Goal: Task Accomplishment & Management: Manage account settings

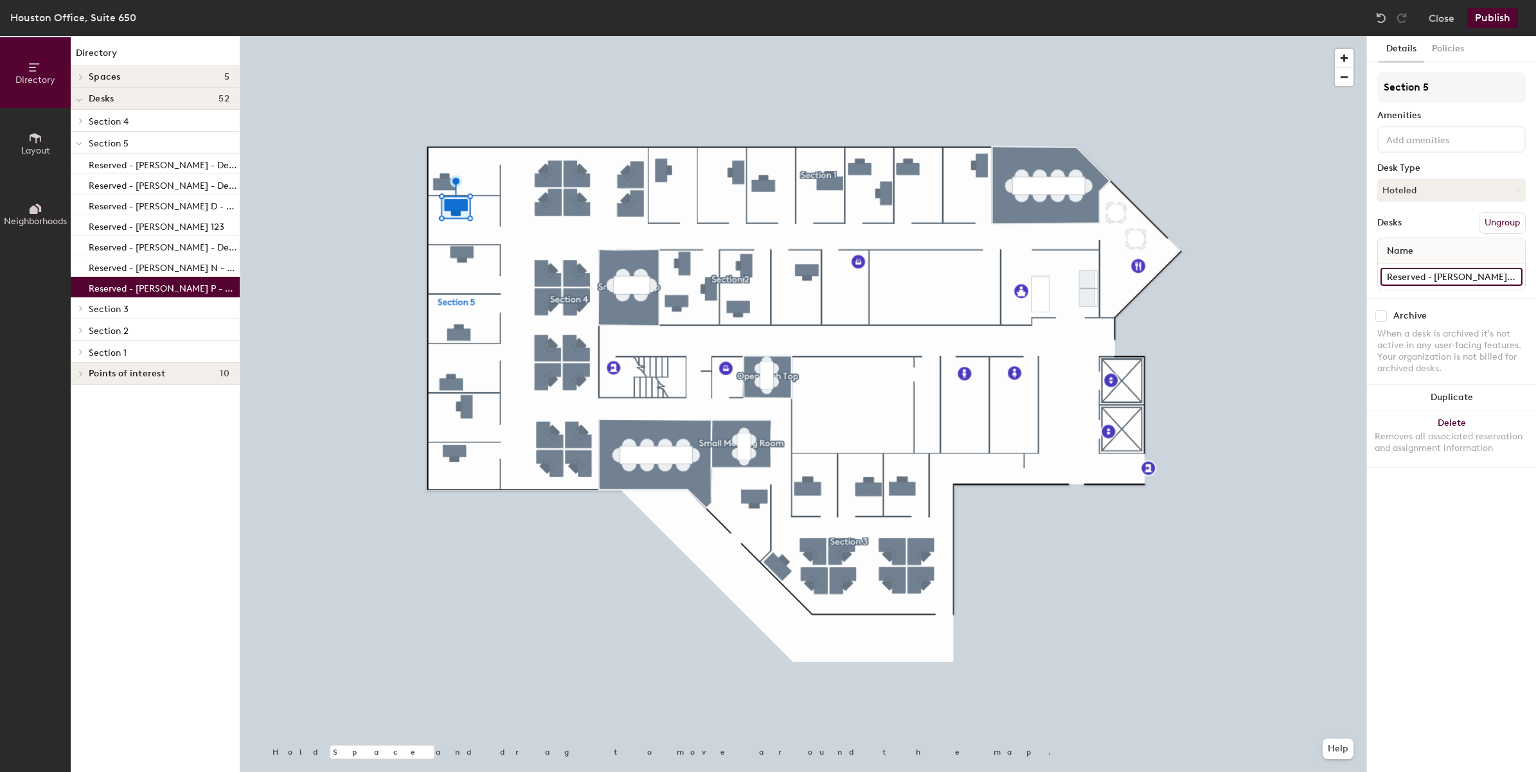
click at [1459, 268] on input "Reserved - [PERSON_NAME] P - Desk 121" at bounding box center [1451, 277] width 142 height 18
click at [1460, 274] on input "Reserved - [PERSON_NAME] P - Desk 121" at bounding box center [1451, 277] width 142 height 18
type input "Reserved - [PERSON_NAME] - Desk 121"
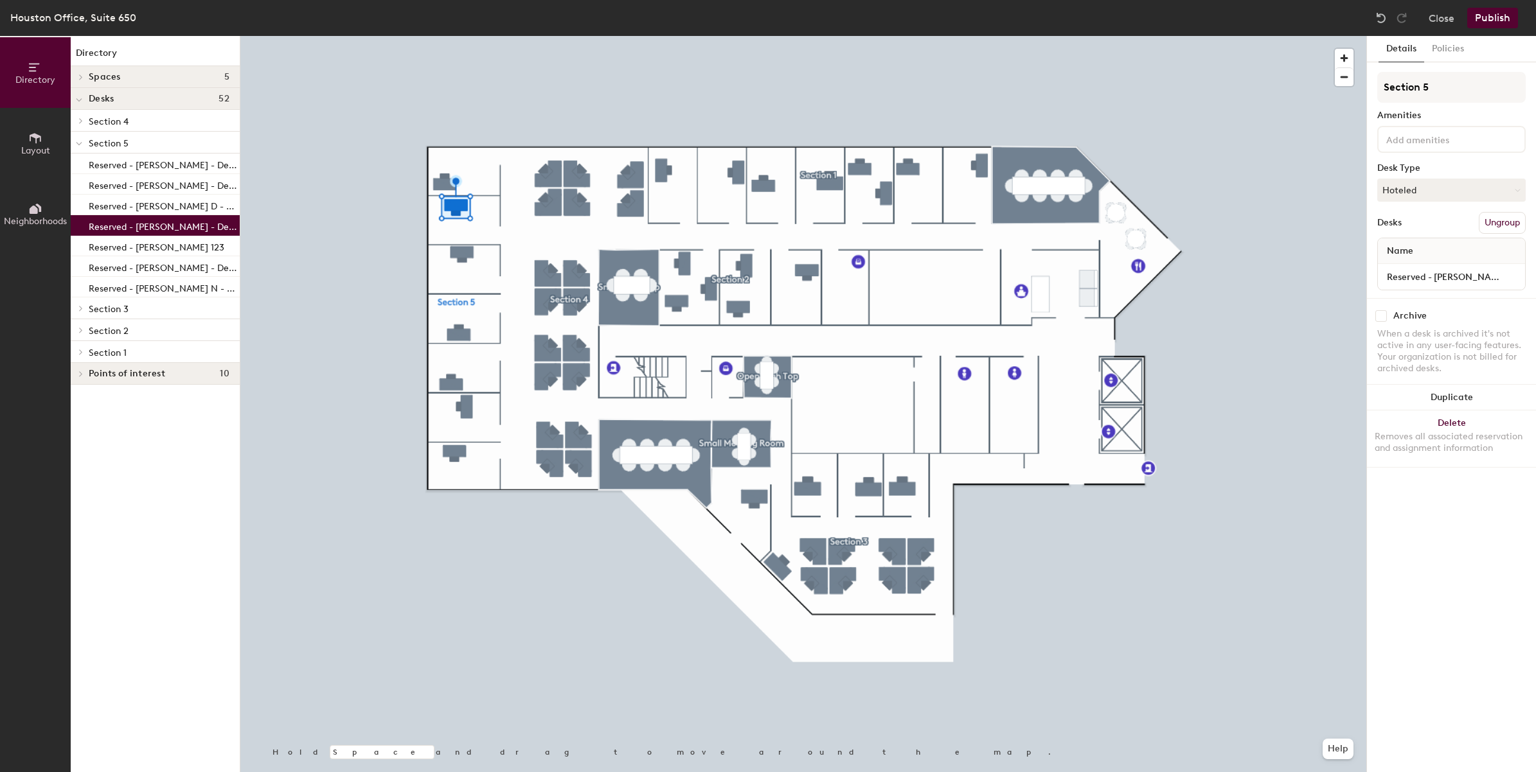
click at [1511, 24] on button "Publish" at bounding box center [1492, 18] width 51 height 21
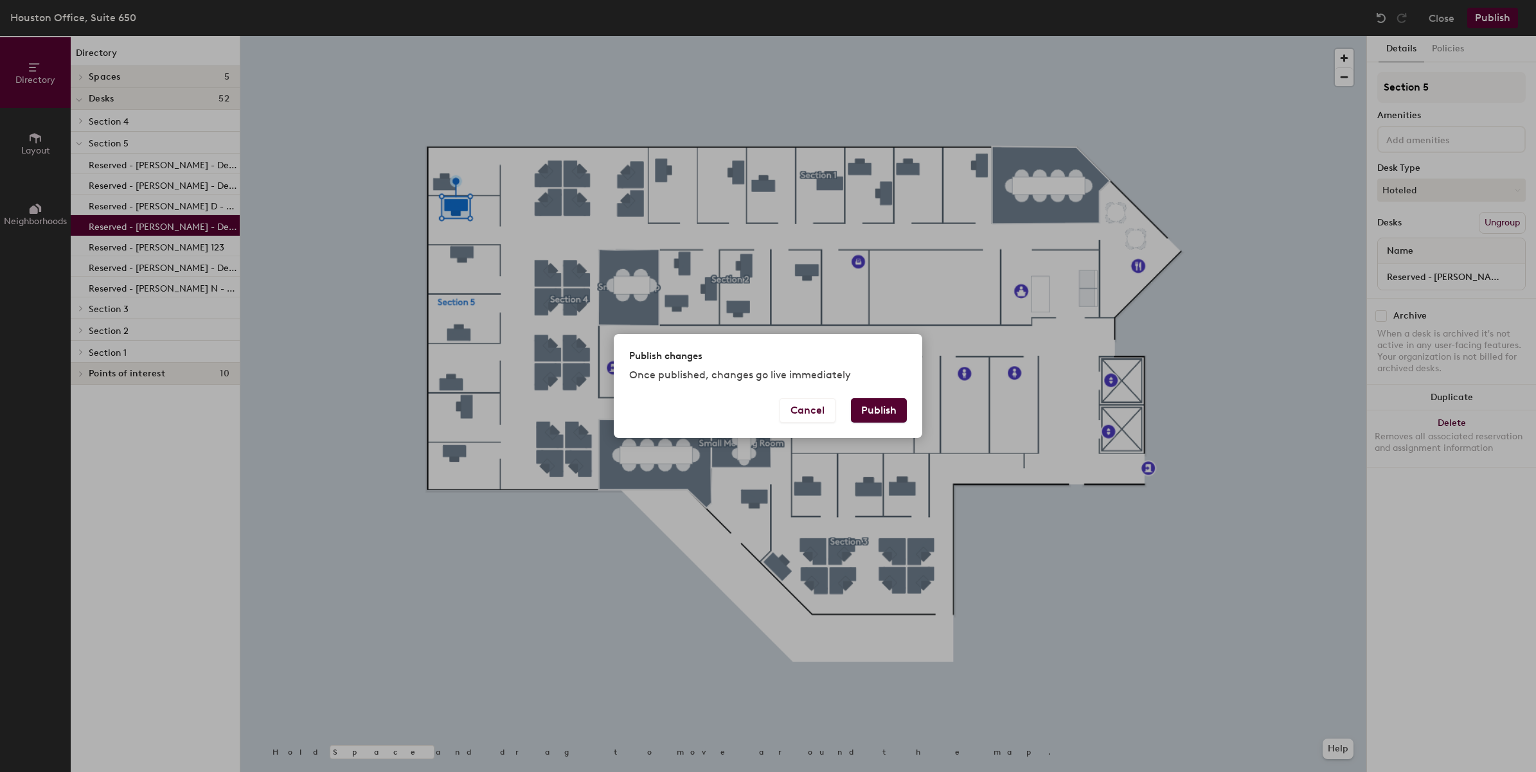
click at [884, 406] on button "Publish" at bounding box center [879, 410] width 56 height 24
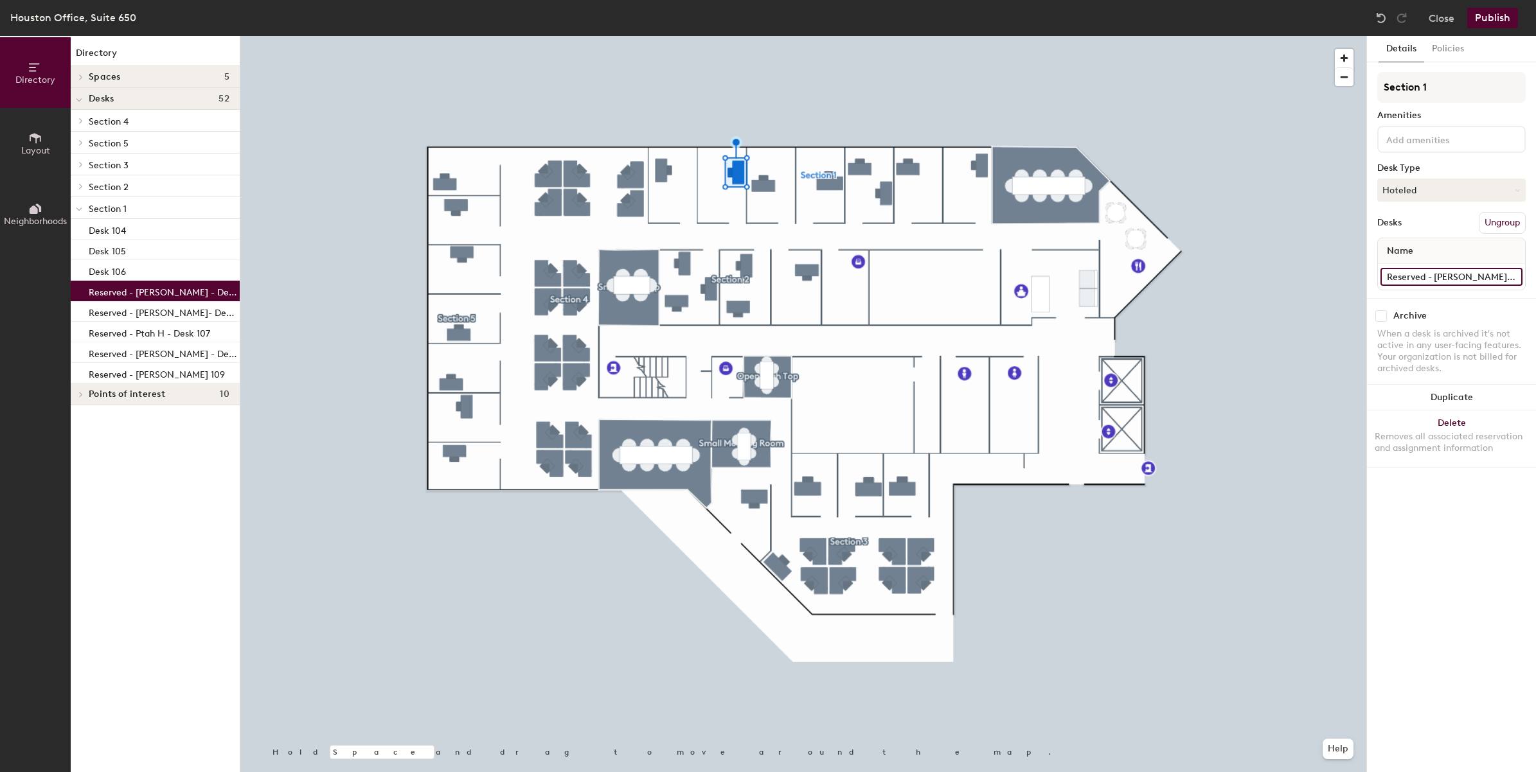
click at [1458, 273] on input "Reserved - Erin R - Desk 111" at bounding box center [1451, 277] width 142 height 18
click at [1425, 276] on input "Reserved - Erin R - Desk 111" at bounding box center [1451, 277] width 142 height 18
click at [1300, 280] on div "Directory Layout Neighborhoods Directory Spaces 5 Bluebonnet Maple Leaf Open Hi…" at bounding box center [768, 404] width 1536 height 737
type input "Desk 111"
click at [1507, 13] on button "Publish" at bounding box center [1492, 18] width 51 height 21
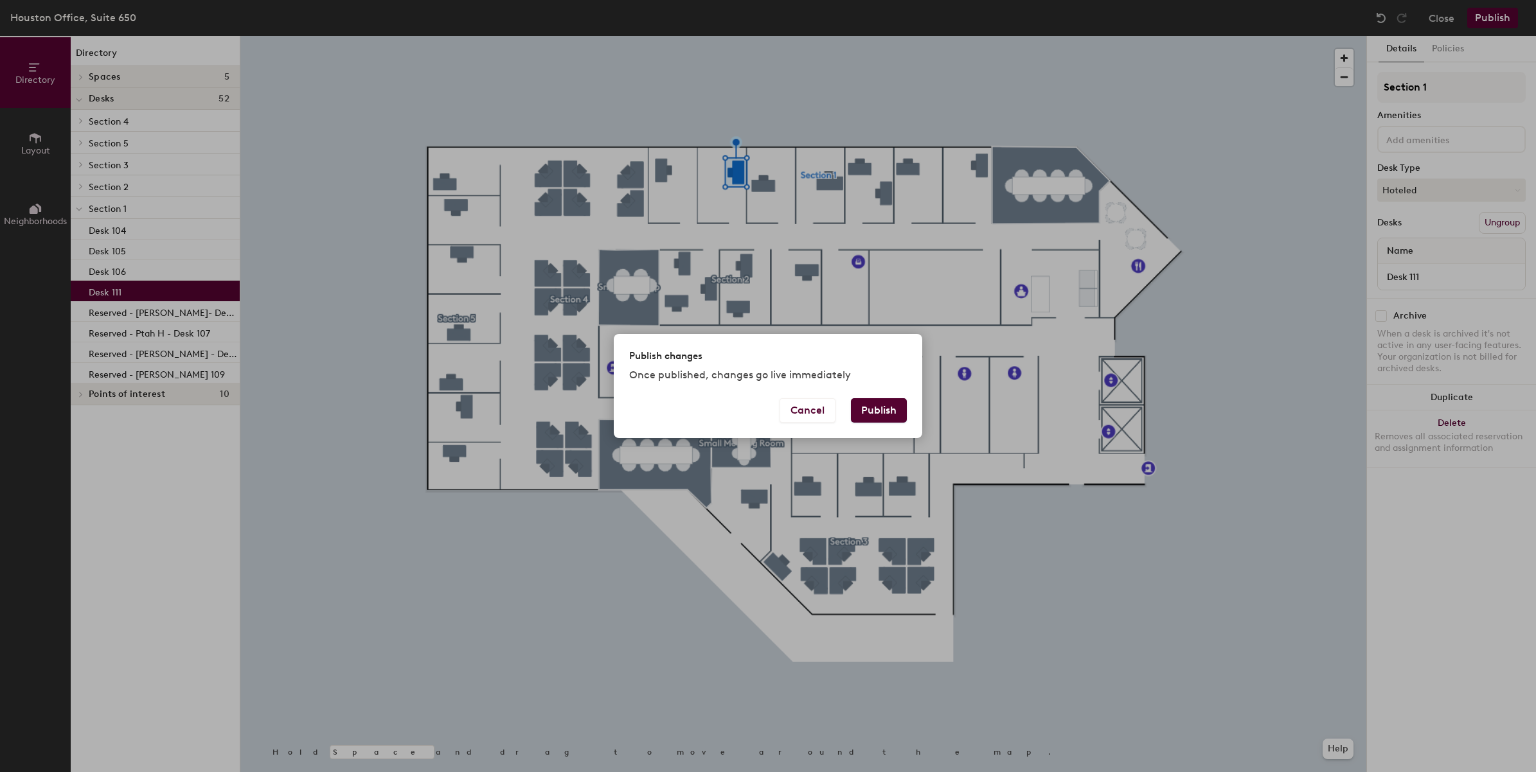
click at [890, 415] on button "Publish" at bounding box center [879, 410] width 56 height 24
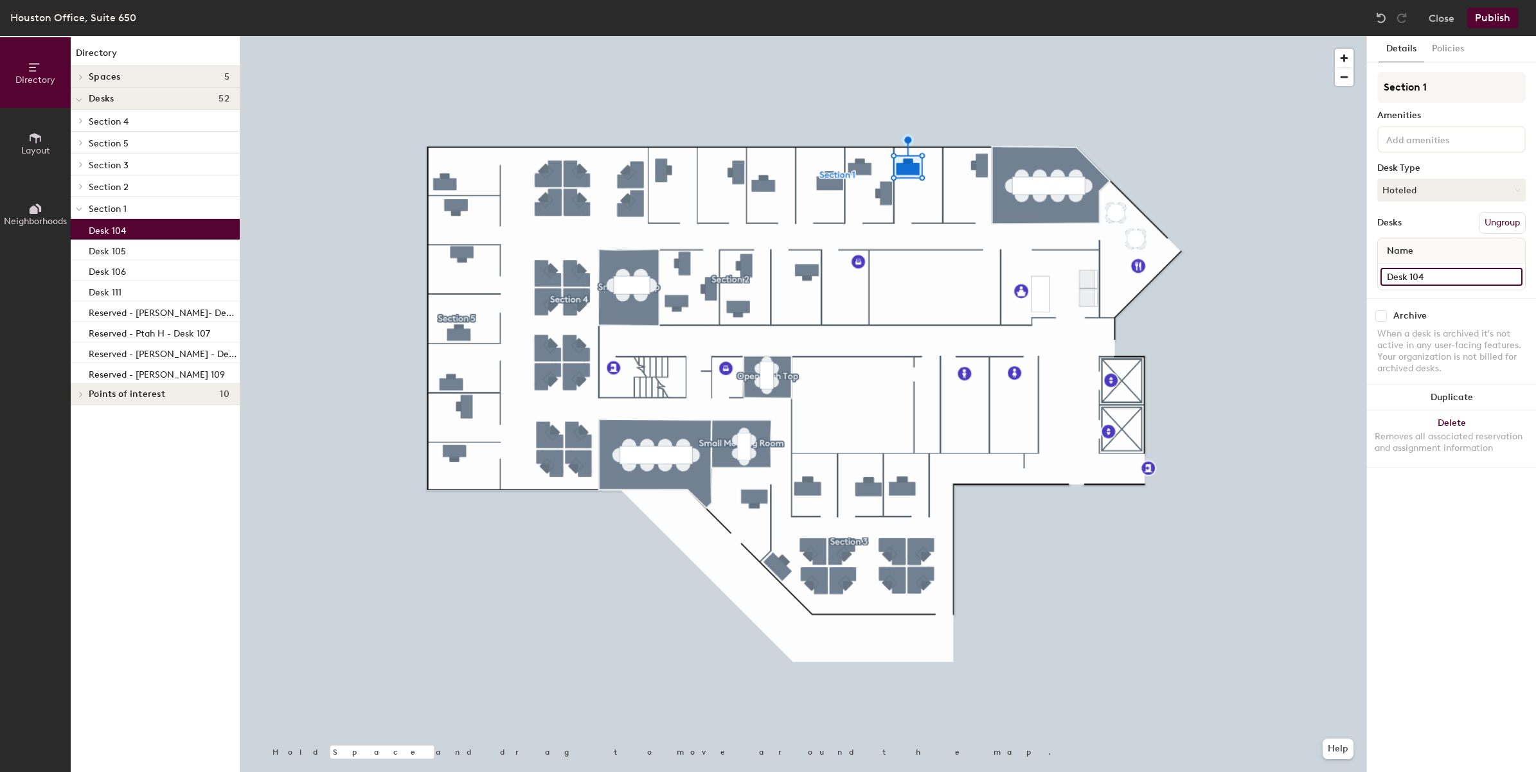
click at [1391, 274] on input "Desk 104" at bounding box center [1451, 277] width 142 height 18
click at [1384, 278] on input "Desk 104" at bounding box center [1451, 277] width 142 height 18
type input "Reserved - Chelsea P -Desk 104"
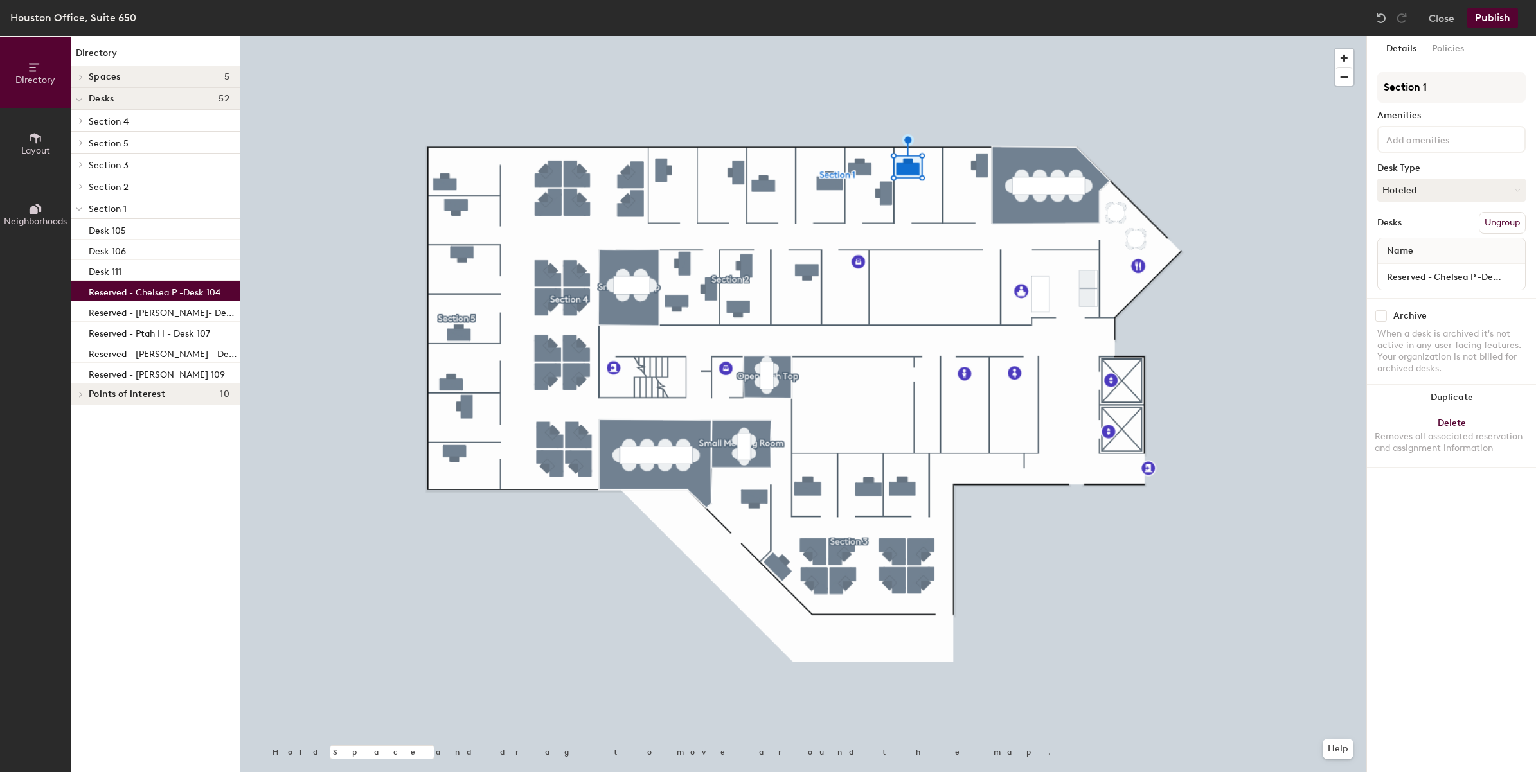
click at [1485, 26] on button "Publish" at bounding box center [1492, 18] width 51 height 21
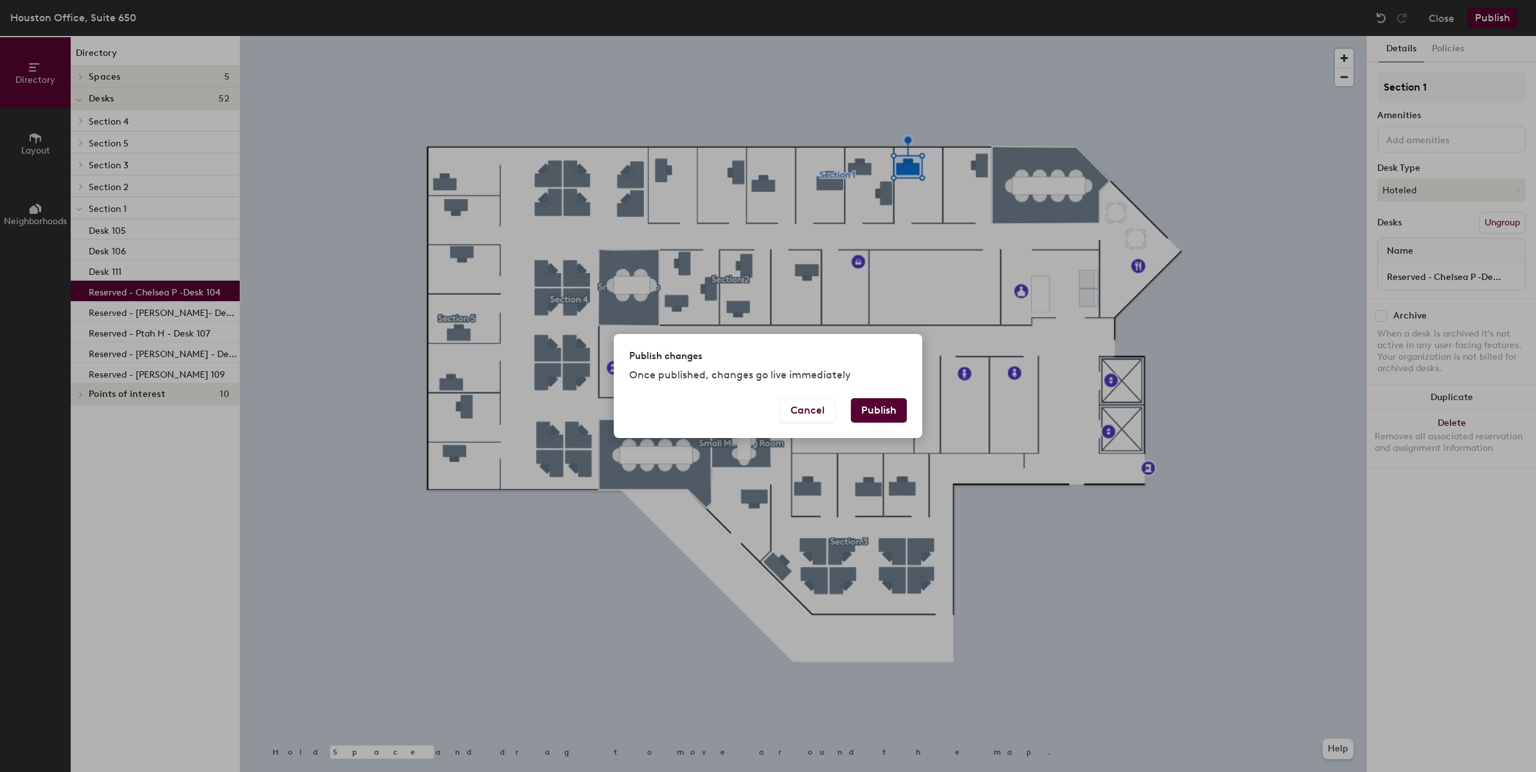
click at [888, 406] on button "Publish" at bounding box center [879, 410] width 56 height 24
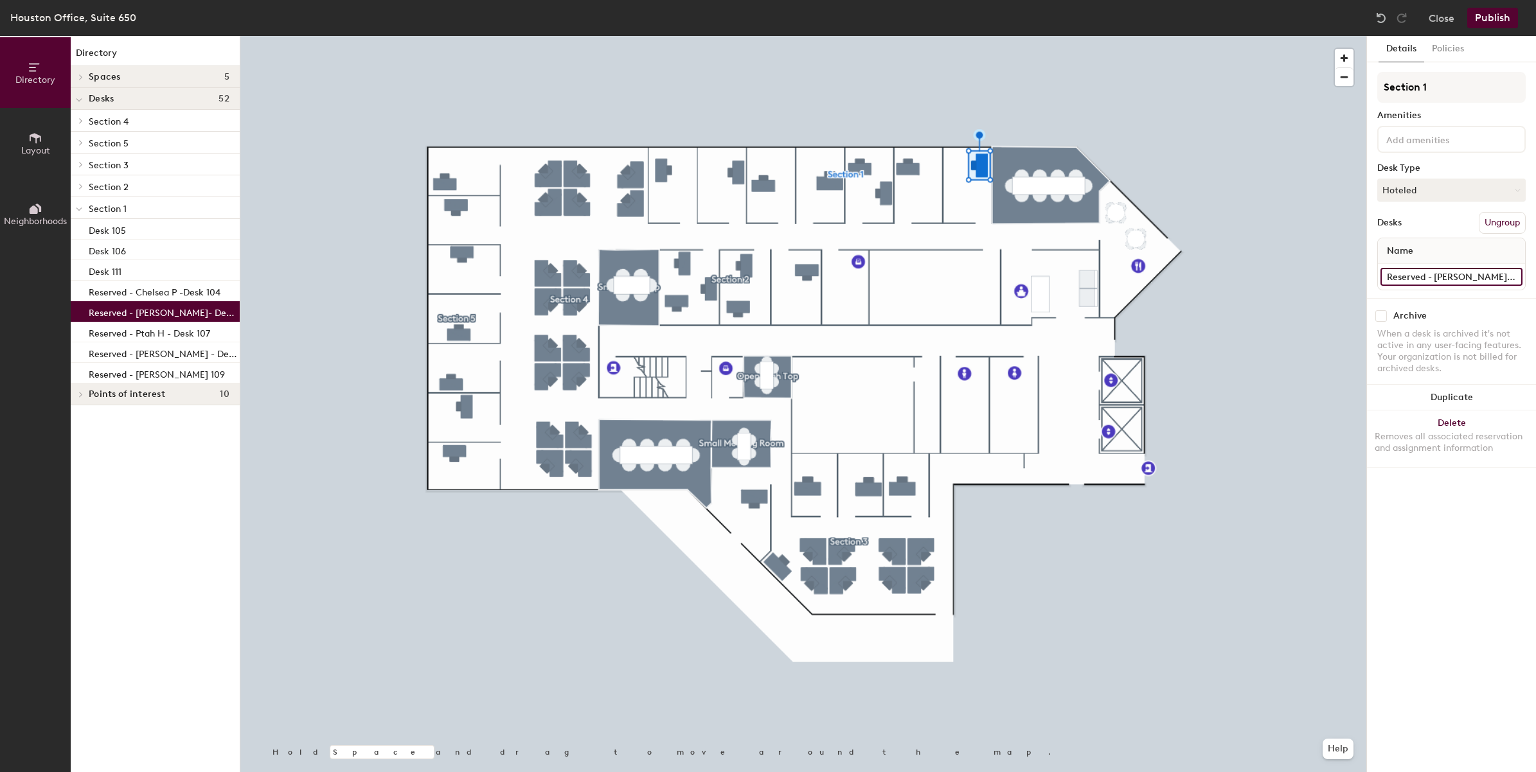
drag, startPoint x: 1499, startPoint y: 274, endPoint x: 1432, endPoint y: 277, distance: 67.5
click at [1432, 277] on input "Reserved - [PERSON_NAME]- Desk 101" at bounding box center [1451, 277] width 142 height 18
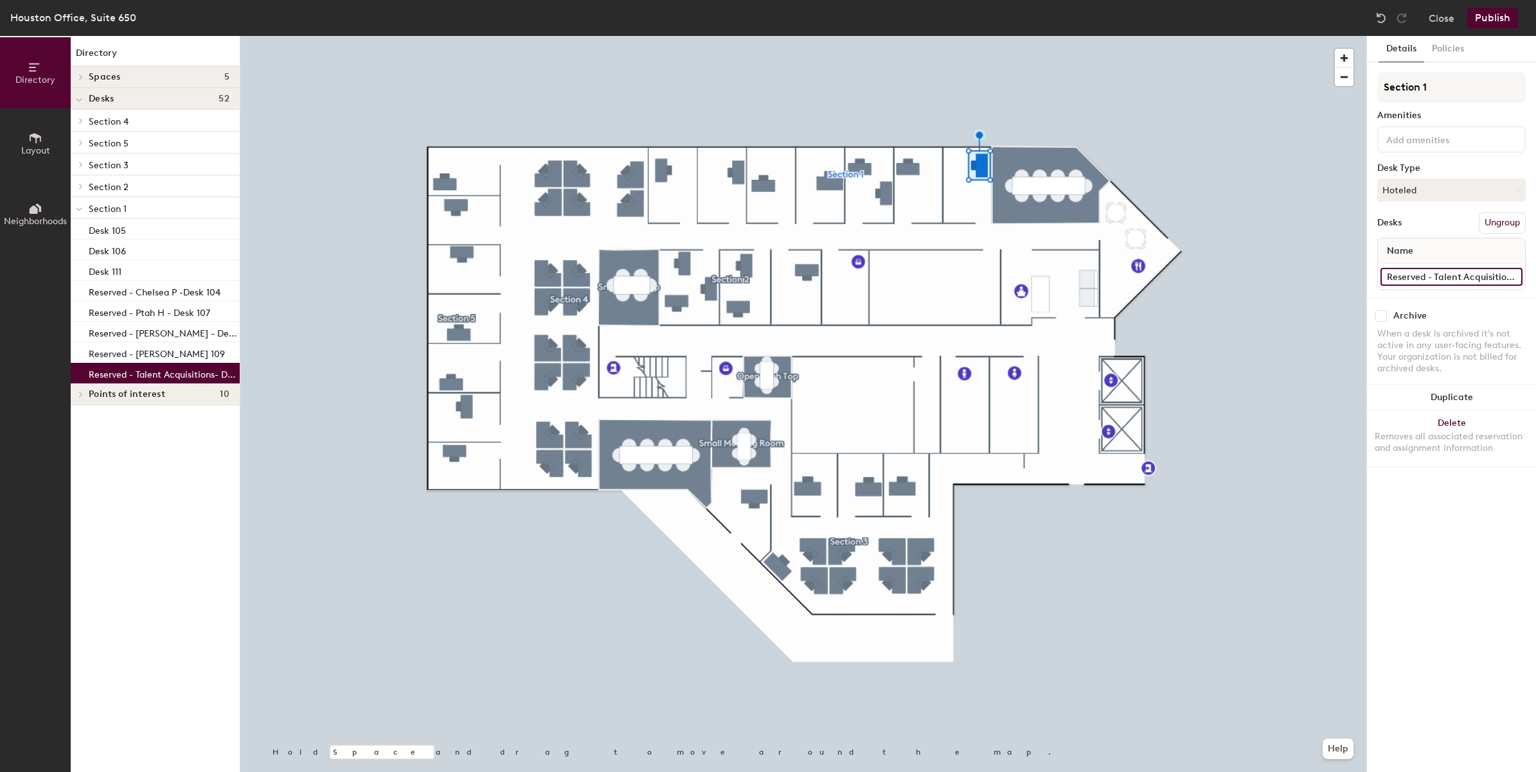
type input "Reserved - Talent Acquisitions- Desk 101"
click at [1454, 306] on div "Archive When a desk is archived it's not active in any user-facing features. Yo…" at bounding box center [1451, 344] width 169 height 92
click at [1485, 16] on button "Publish" at bounding box center [1492, 18] width 51 height 21
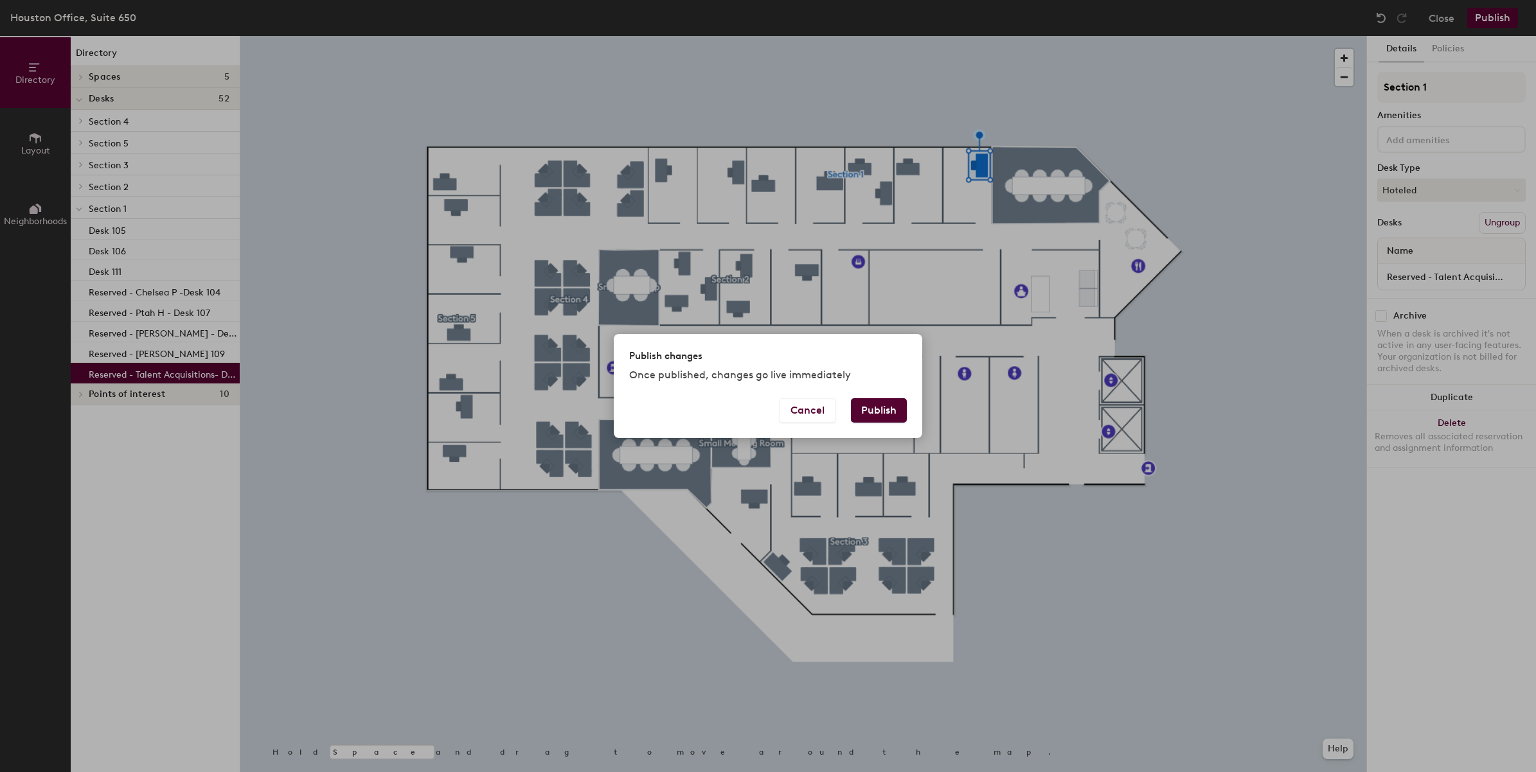
click at [897, 403] on button "Publish" at bounding box center [879, 410] width 56 height 24
